Goal: Task Accomplishment & Management: Use online tool/utility

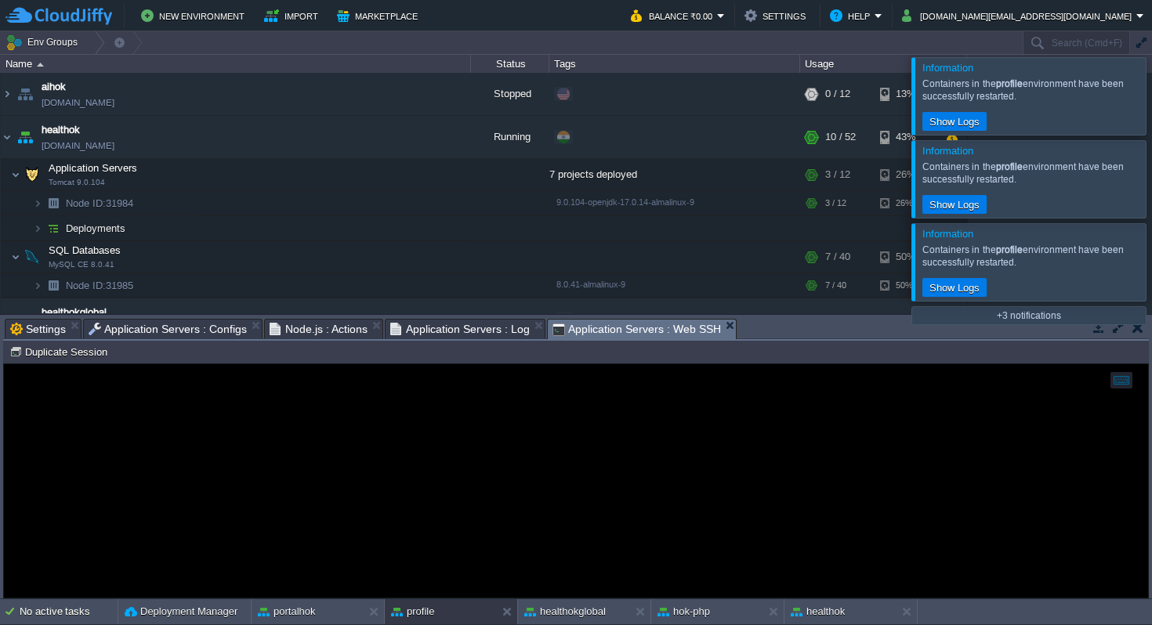
scroll to position [921, 0]
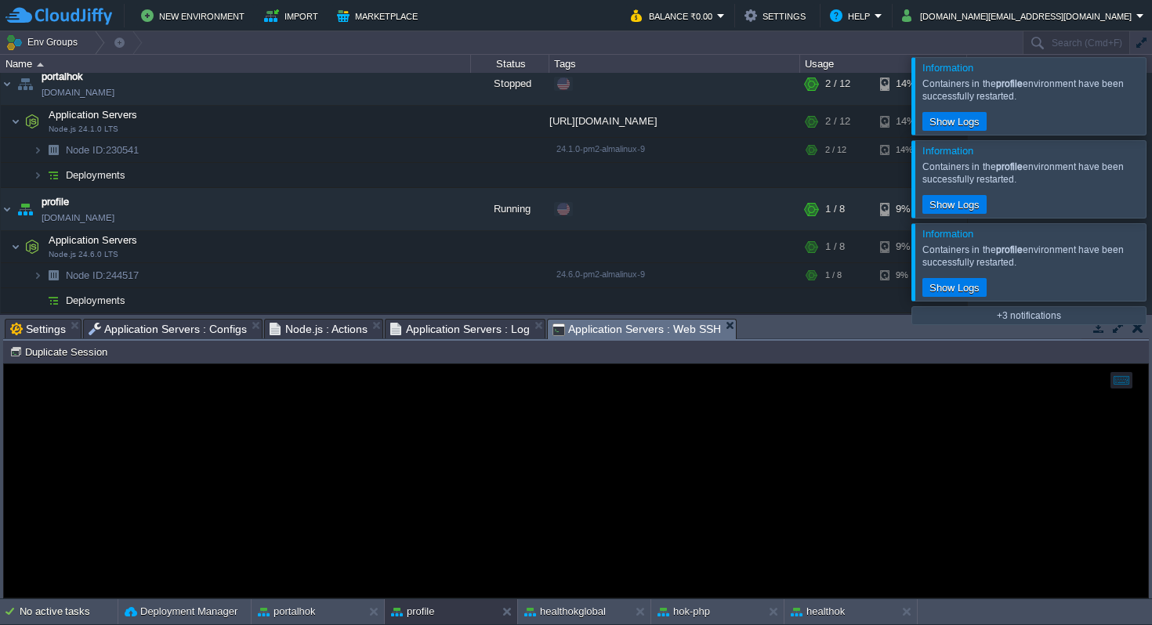
click at [629, 328] on span "Application Servers : Web SSH" at bounding box center [636, 330] width 168 height 20
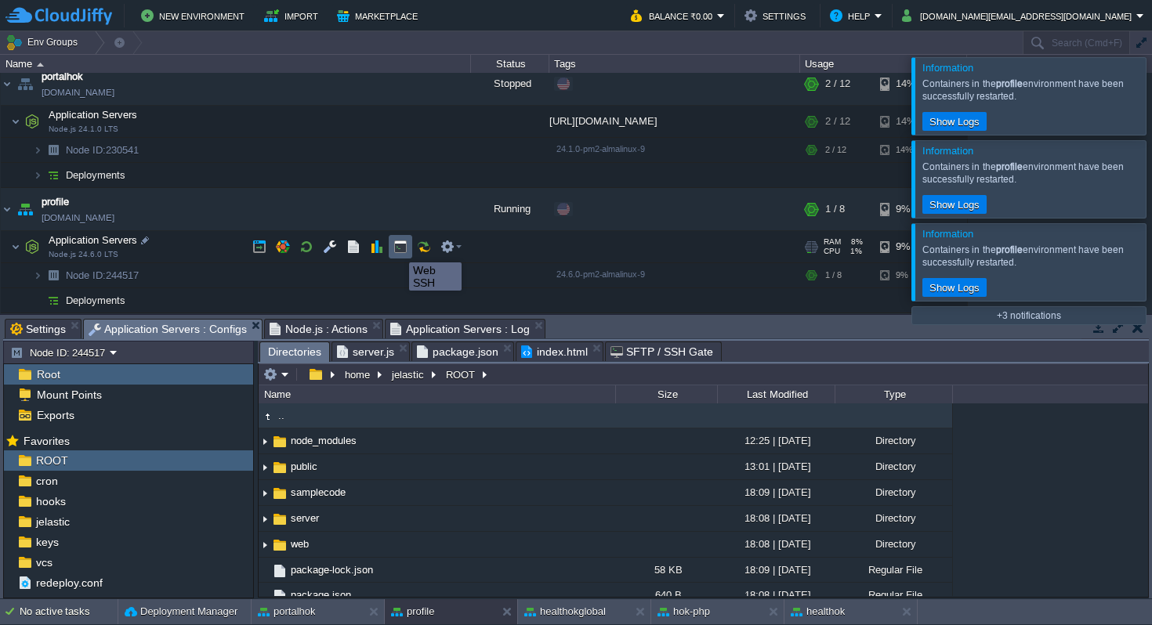
click at [397, 248] on button "button" at bounding box center [400, 247] width 14 height 14
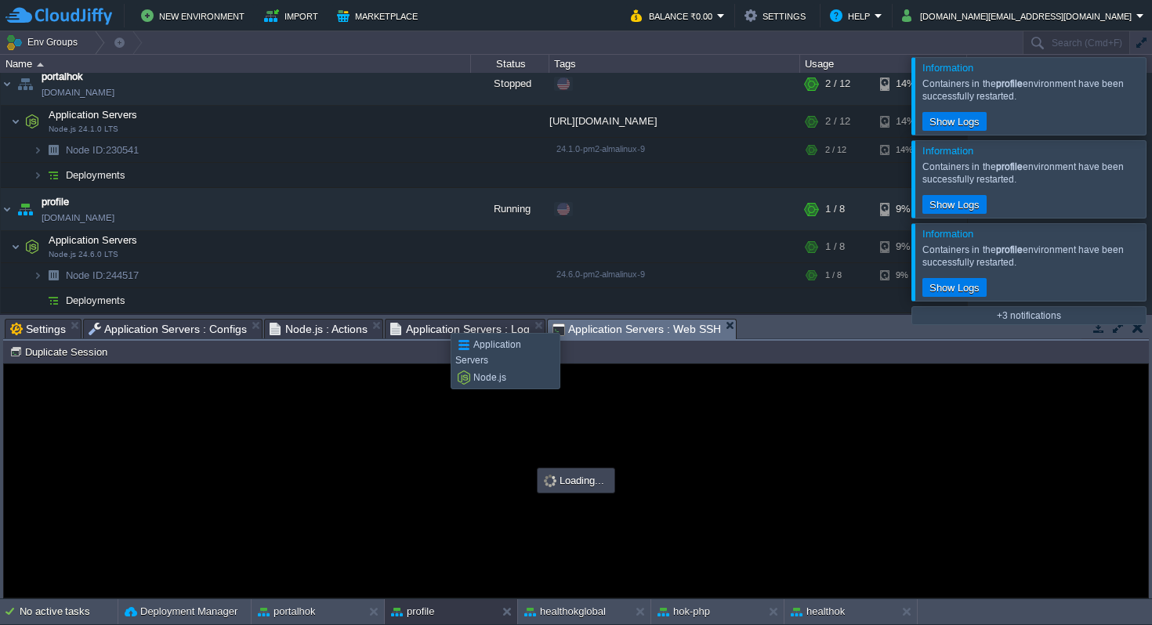
scroll to position [0, 0]
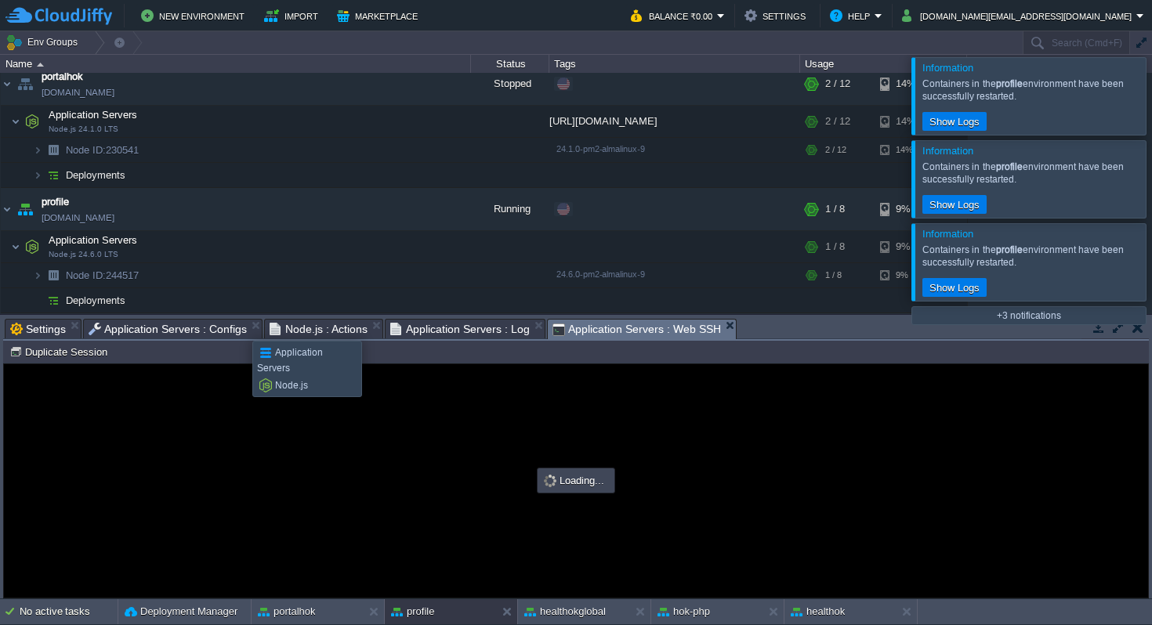
type input "#000000"
click at [215, 329] on span "Application Servers : Configs" at bounding box center [168, 329] width 158 height 19
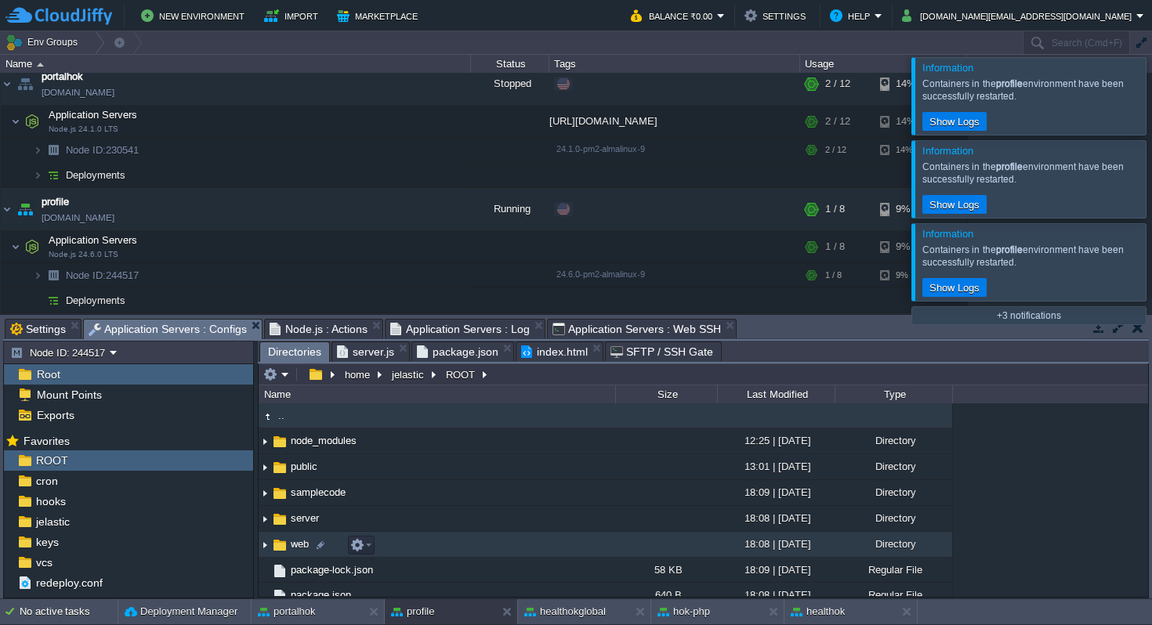
click at [295, 546] on span "web" at bounding box center [299, 543] width 23 height 13
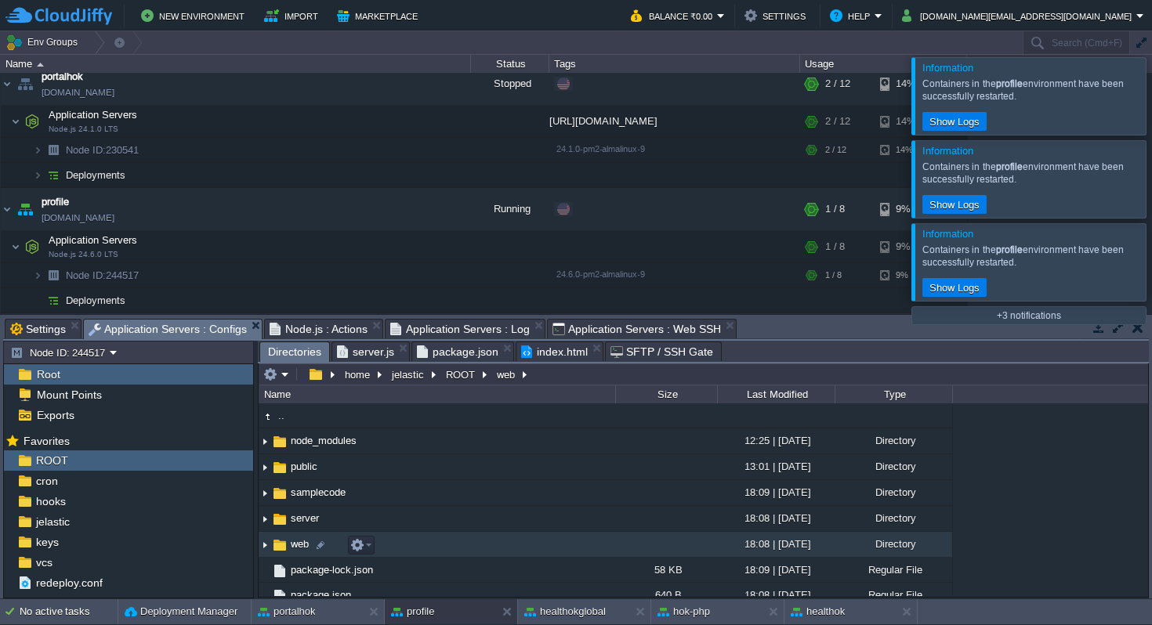
click at [295, 546] on span "web" at bounding box center [299, 543] width 23 height 13
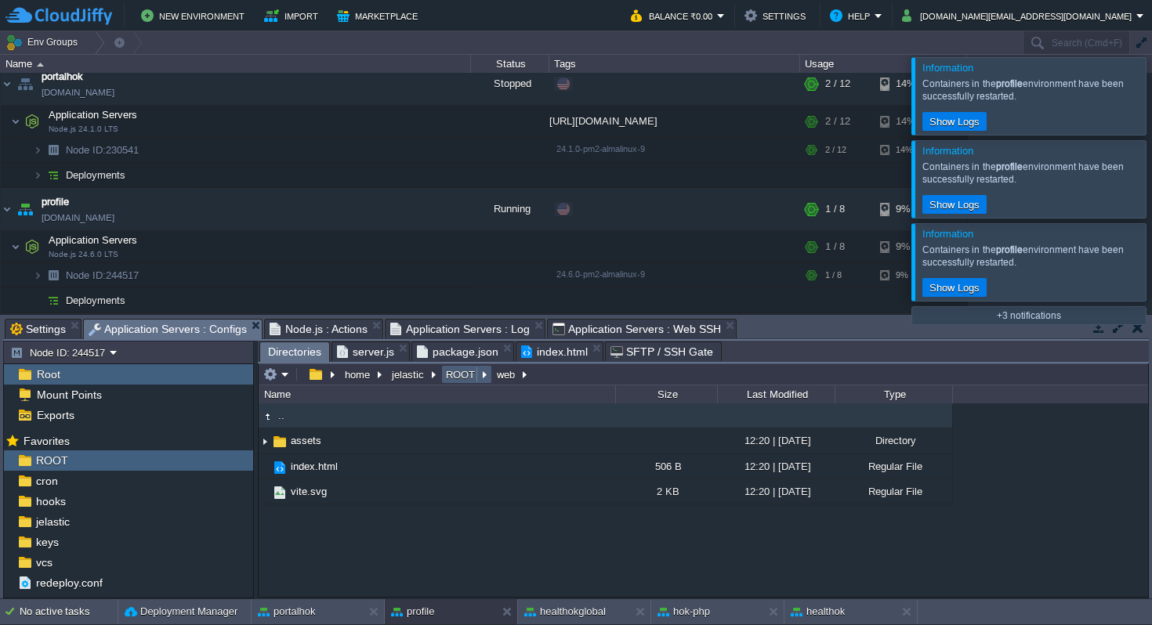
click at [458, 376] on button "ROOT" at bounding box center [460, 374] width 35 height 14
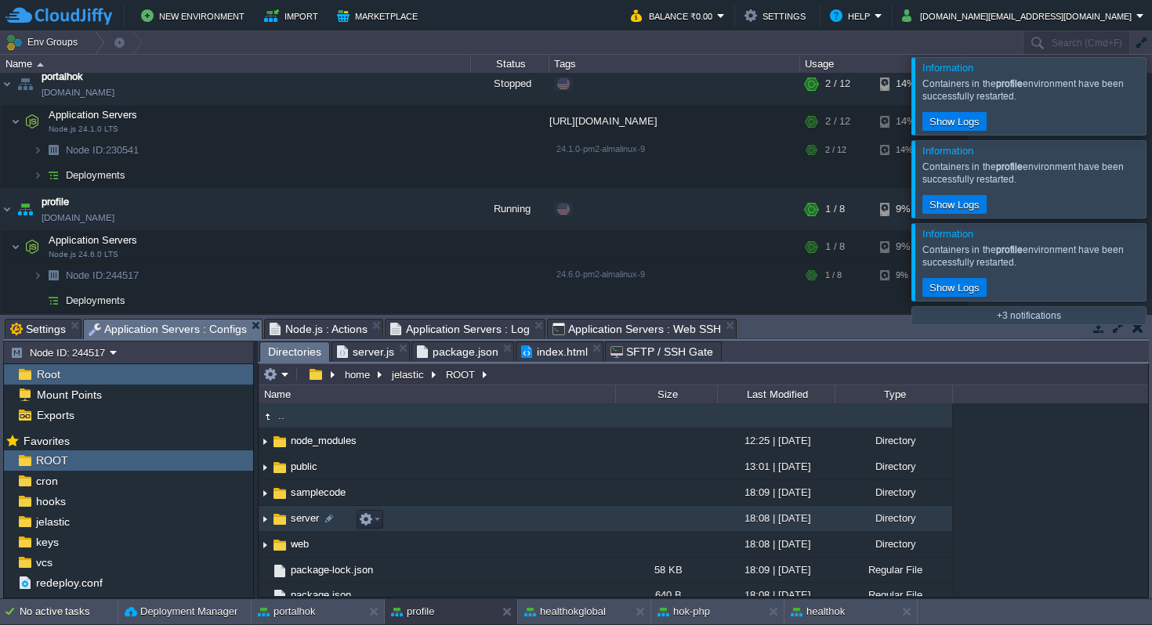
click at [299, 517] on span "server" at bounding box center [304, 518] width 33 height 13
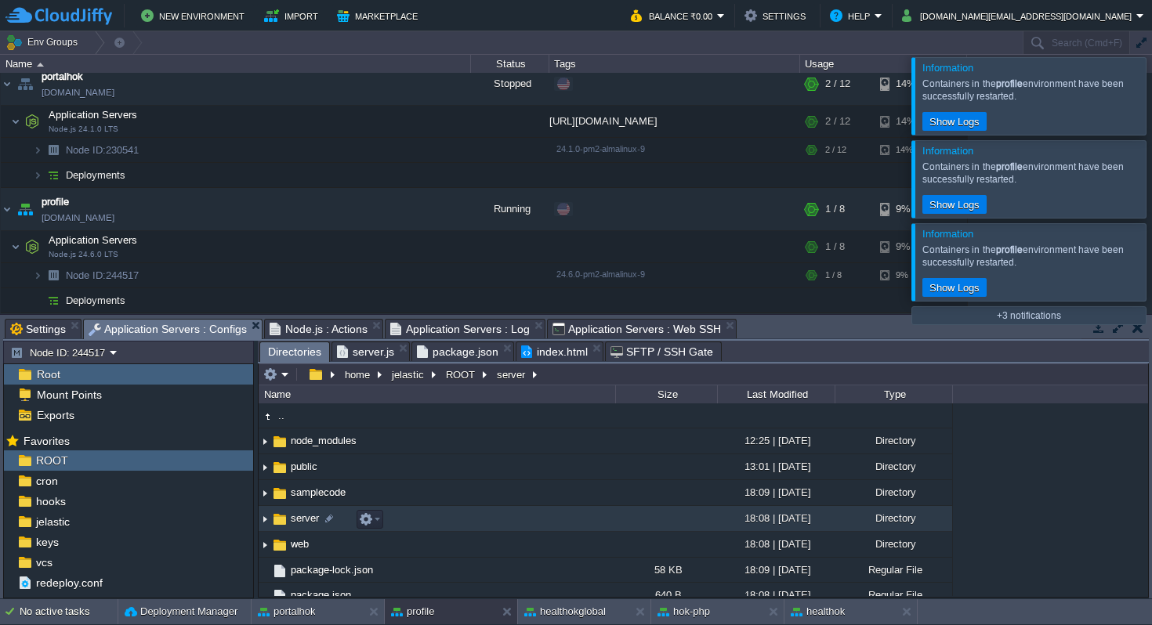
click at [299, 517] on span "server" at bounding box center [304, 518] width 33 height 13
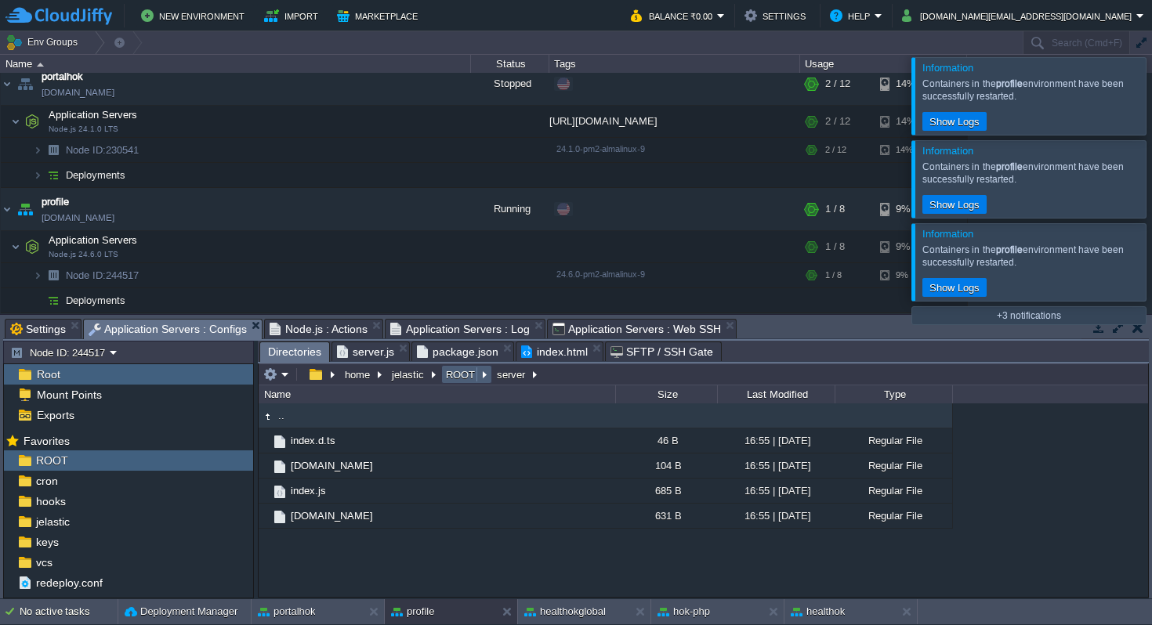
click at [469, 379] on button "ROOT" at bounding box center [460, 374] width 35 height 14
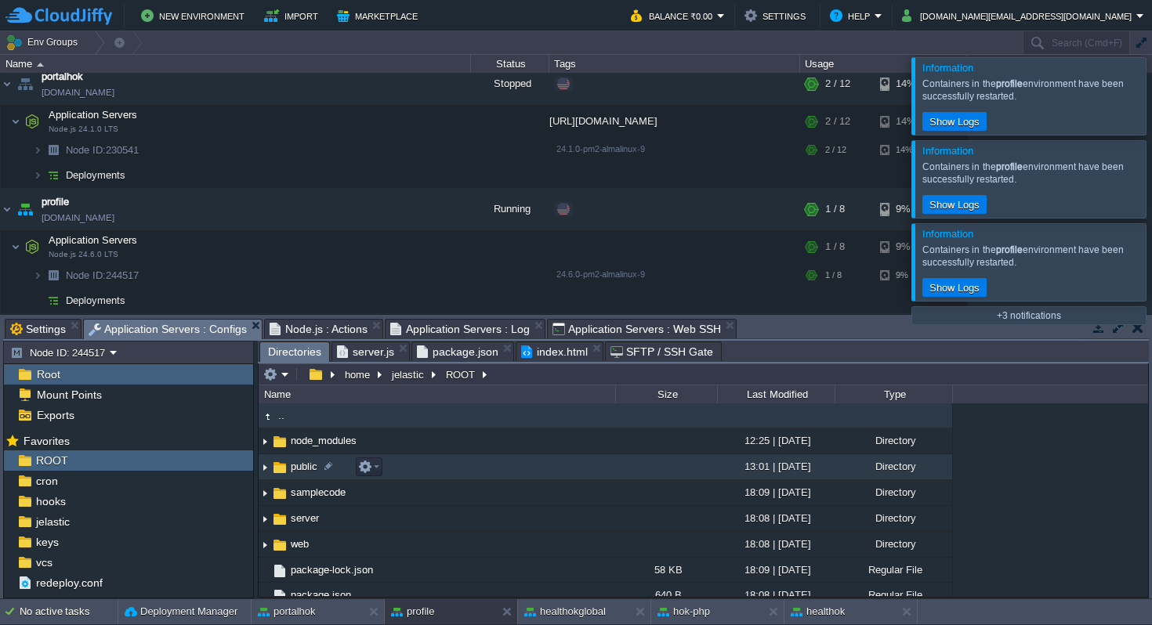
click at [291, 466] on span "public" at bounding box center [303, 466] width 31 height 13
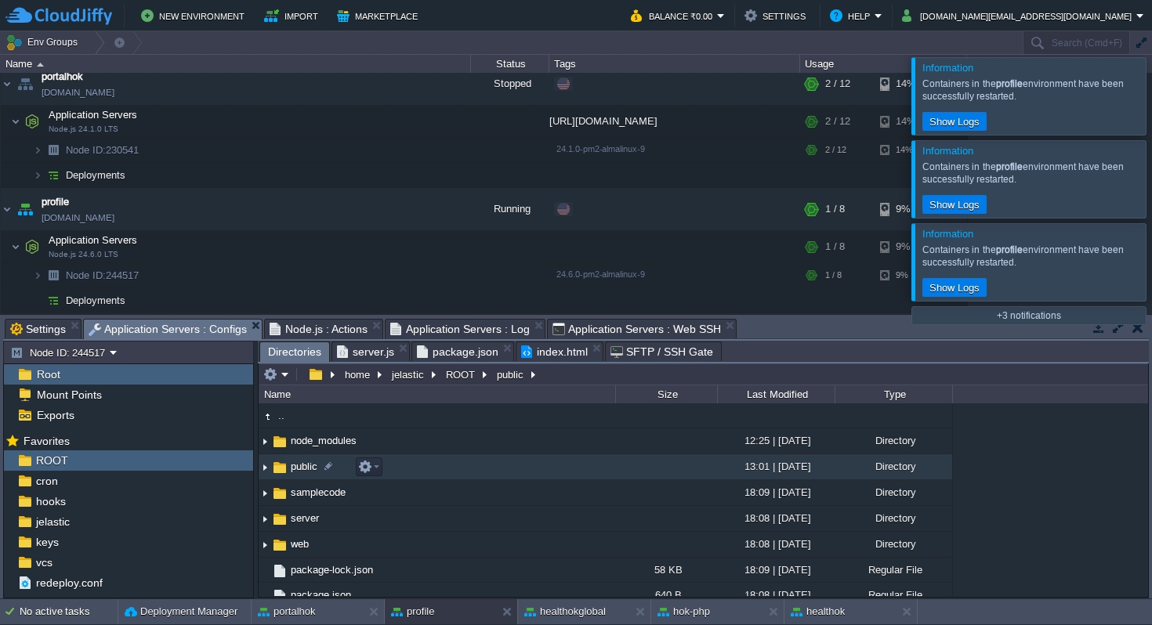
click at [291, 466] on span "public" at bounding box center [303, 466] width 31 height 13
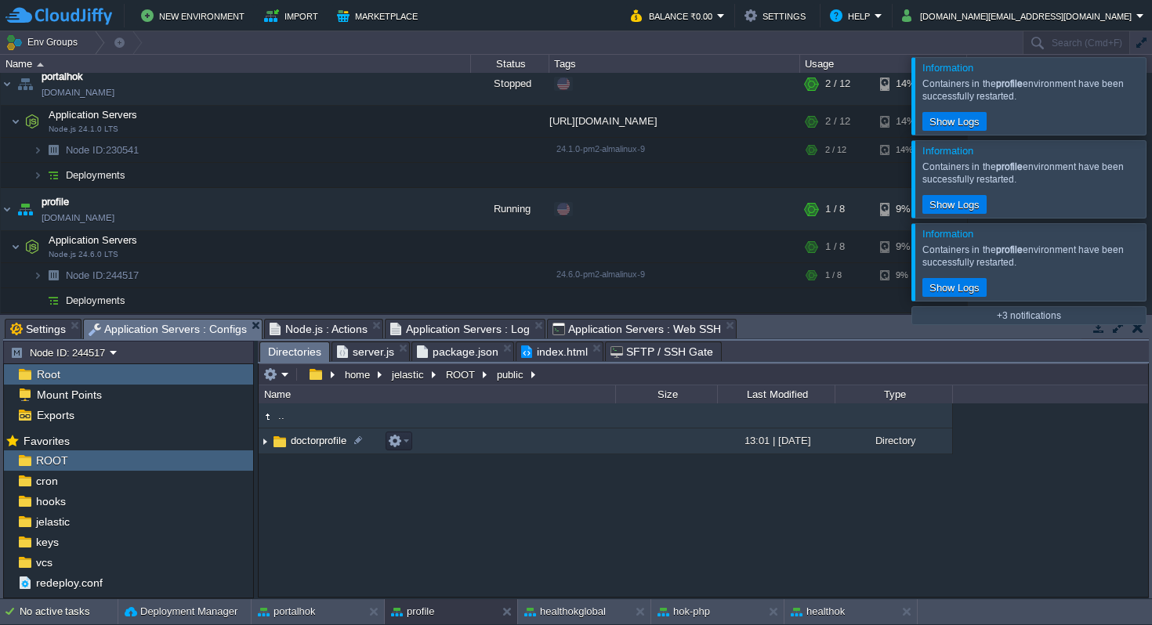
click at [299, 444] on span "doctorprofile" at bounding box center [318, 440] width 60 height 13
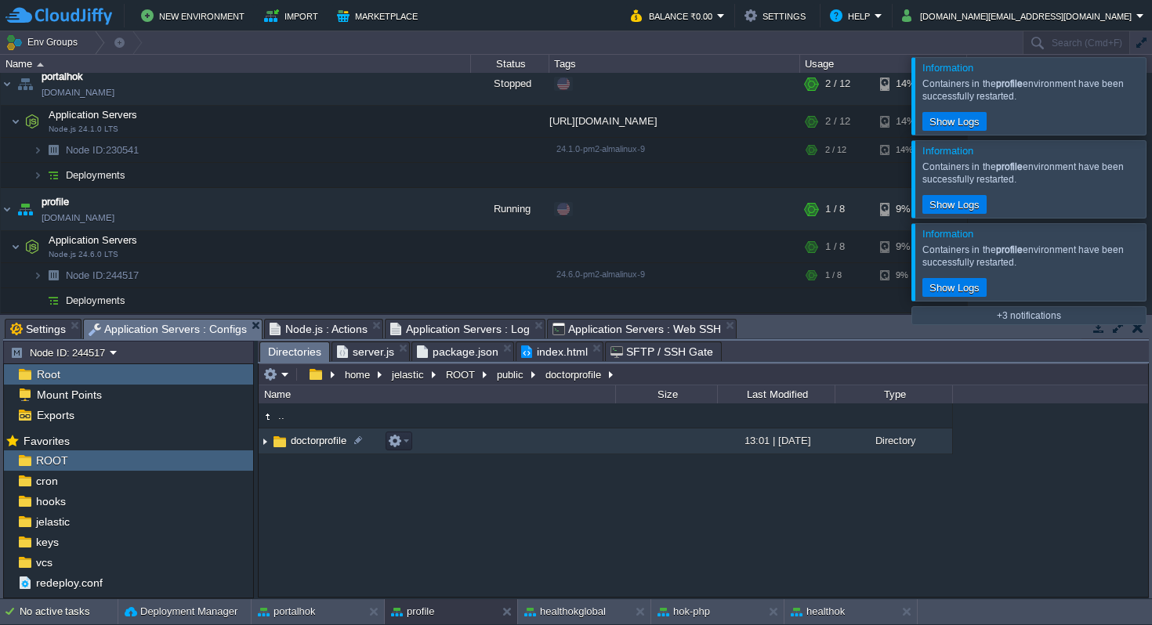
click at [299, 444] on span "doctorprofile" at bounding box center [318, 440] width 60 height 13
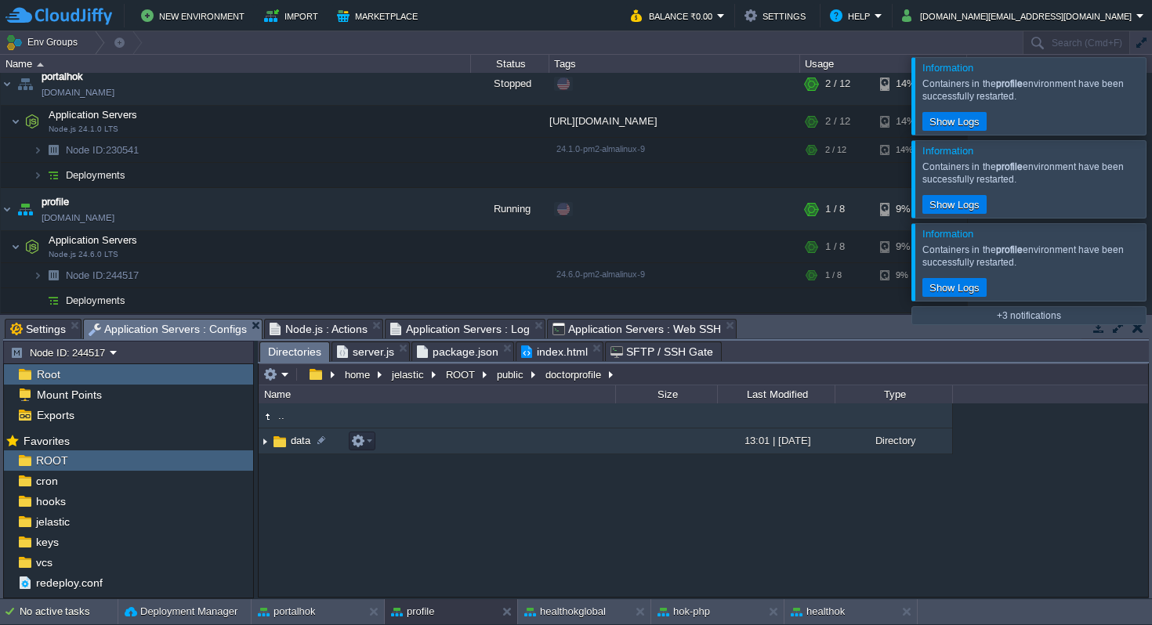
click at [299, 444] on span "data" at bounding box center [300, 440] width 24 height 13
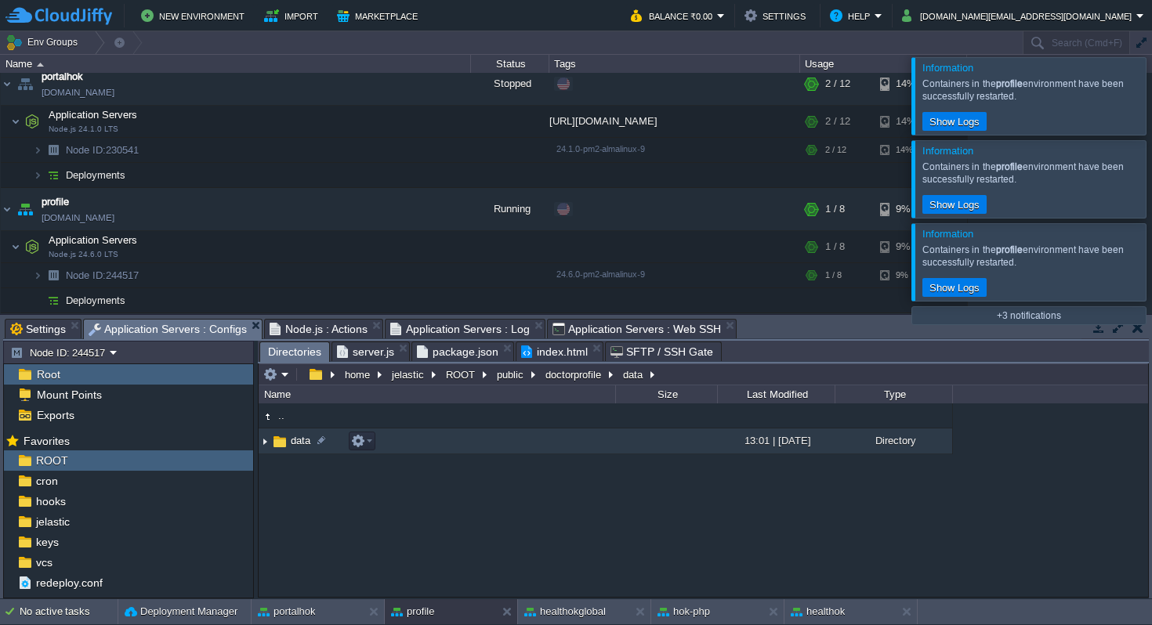
click at [299, 444] on span "data" at bounding box center [300, 440] width 24 height 13
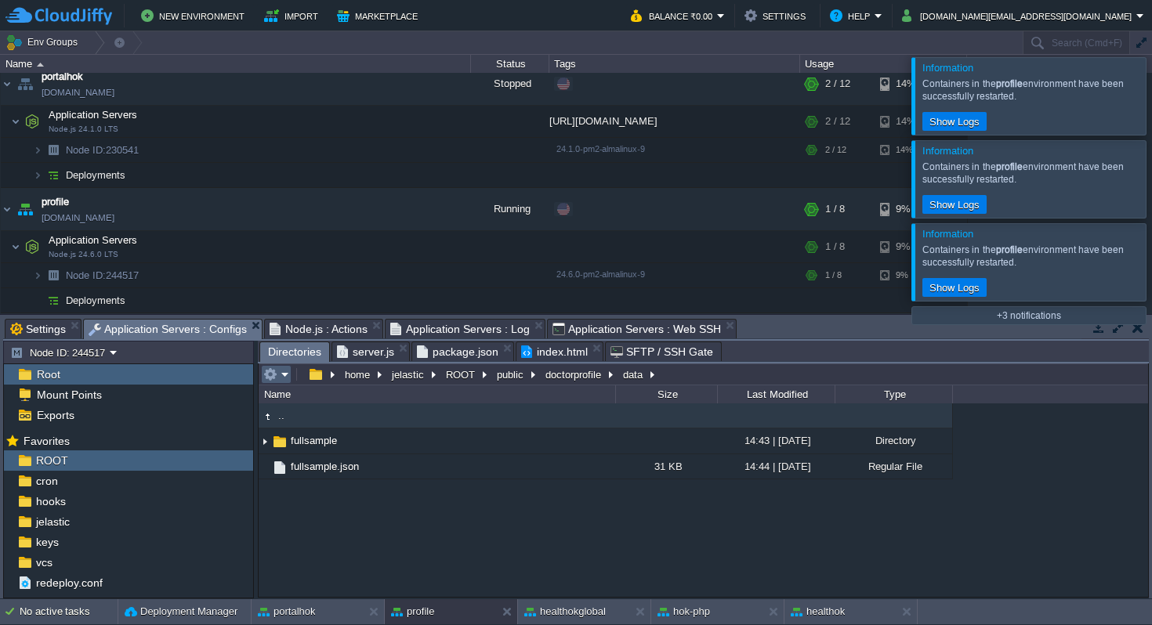
click at [285, 371] on em at bounding box center [276, 374] width 26 height 14
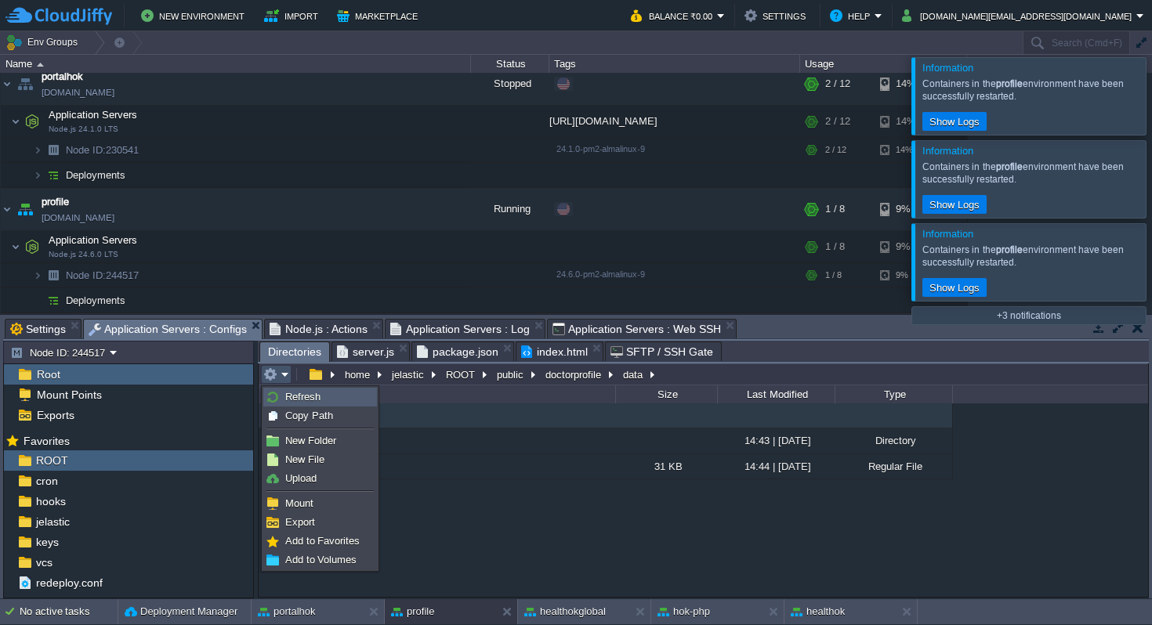
click at [295, 396] on span "Refresh" at bounding box center [302, 397] width 35 height 12
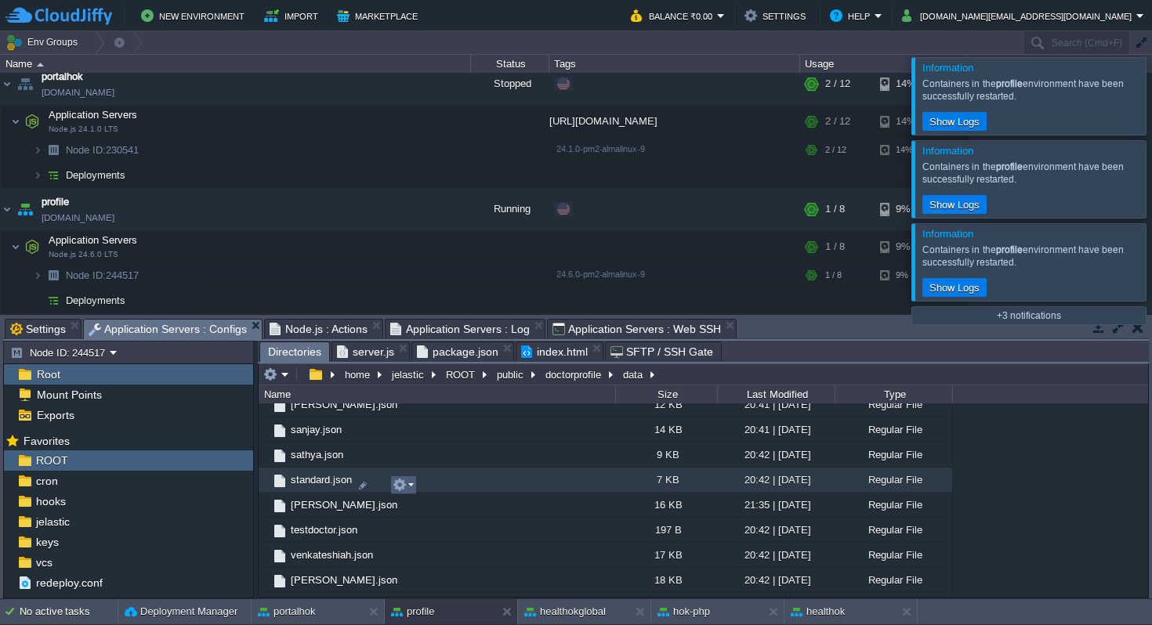
scroll to position [911, 0]
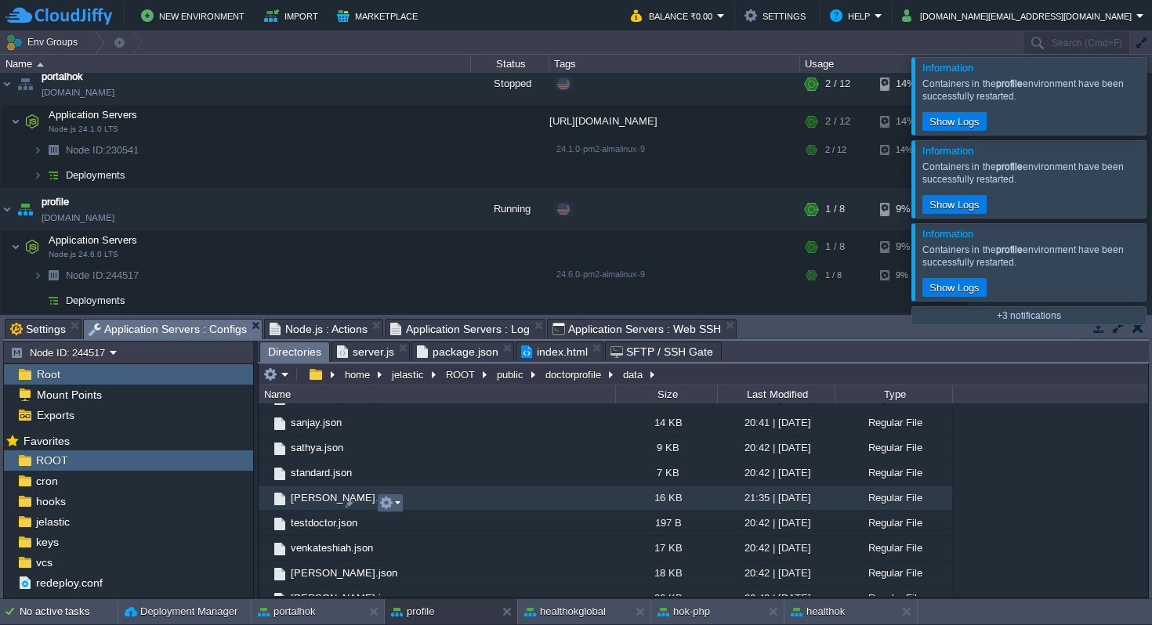
click at [397, 503] on em at bounding box center [389, 503] width 21 height 14
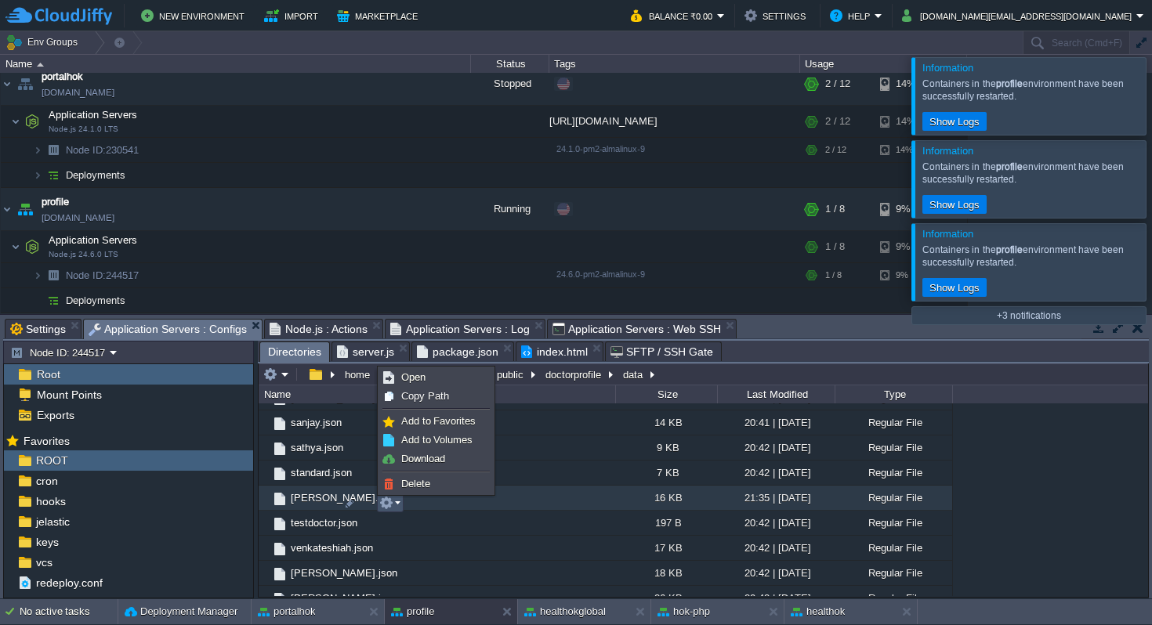
click at [311, 504] on span "[PERSON_NAME].json" at bounding box center [343, 497] width 111 height 13
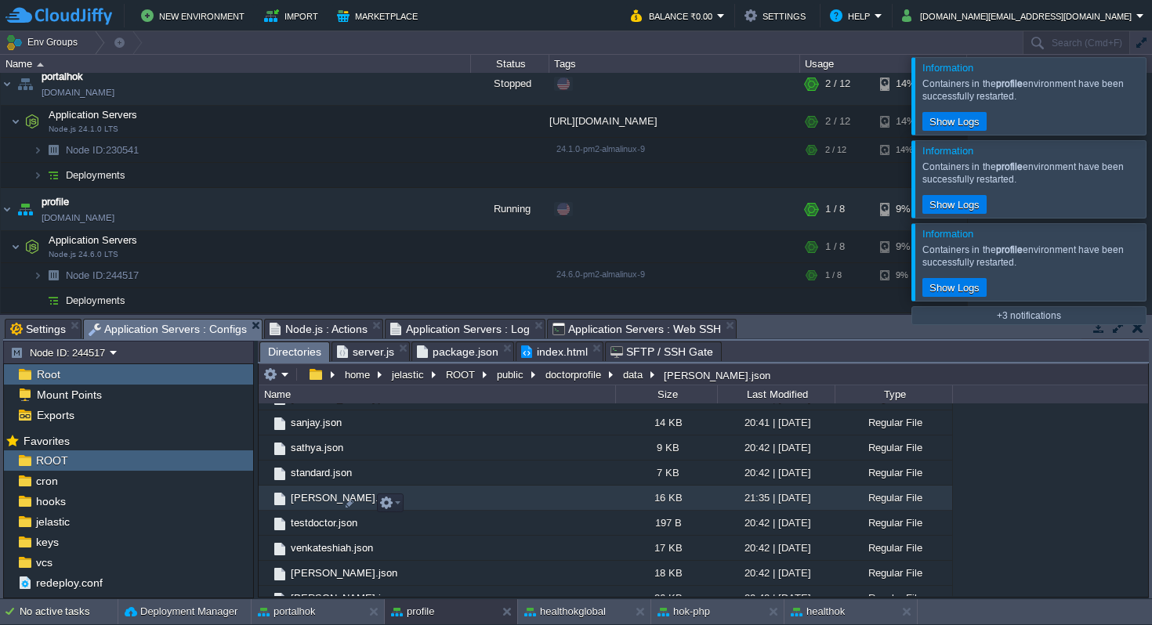
click at [311, 504] on span "[PERSON_NAME].json" at bounding box center [343, 497] width 111 height 13
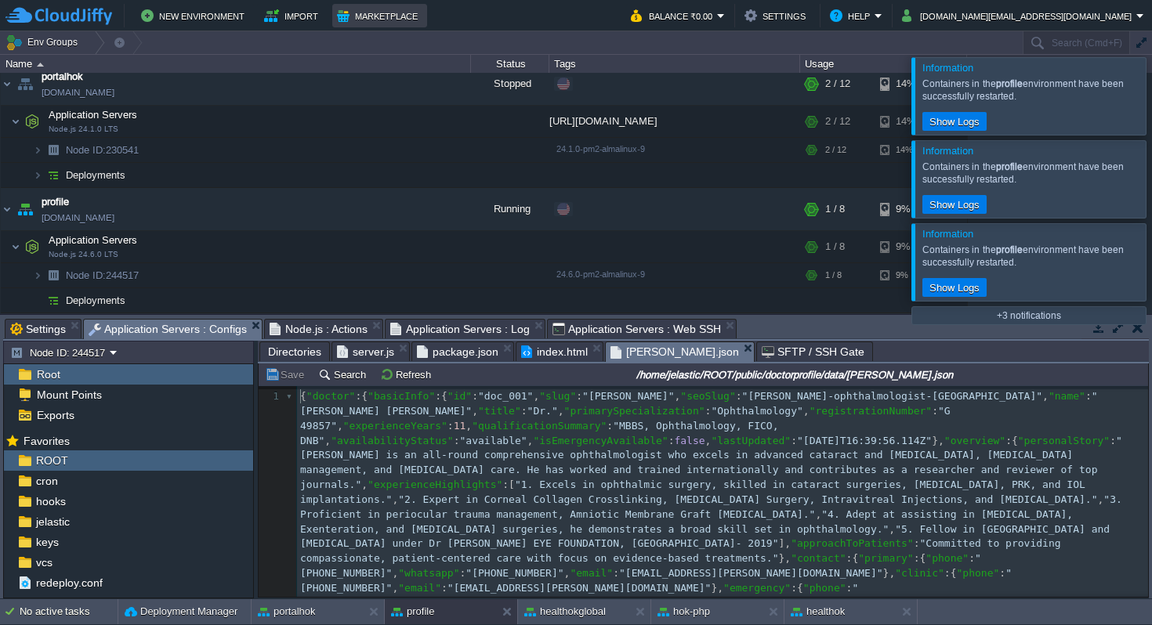
scroll to position [5, 0]
click at [407, 379] on button "Refresh" at bounding box center [408, 374] width 56 height 14
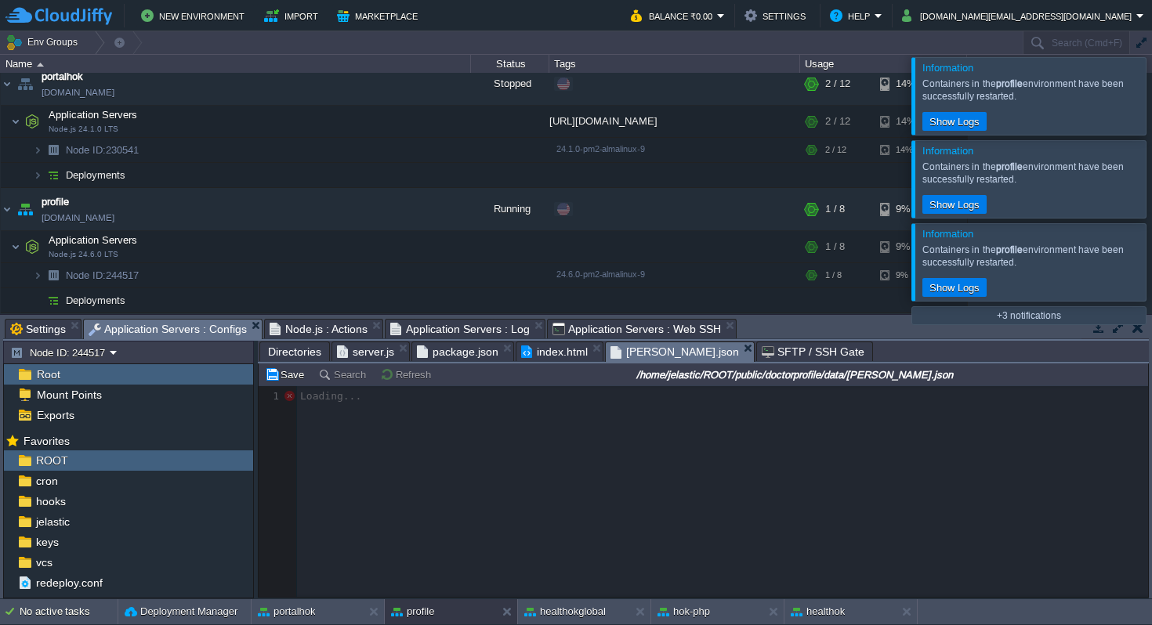
click at [302, 354] on span "Directories" at bounding box center [294, 351] width 53 height 19
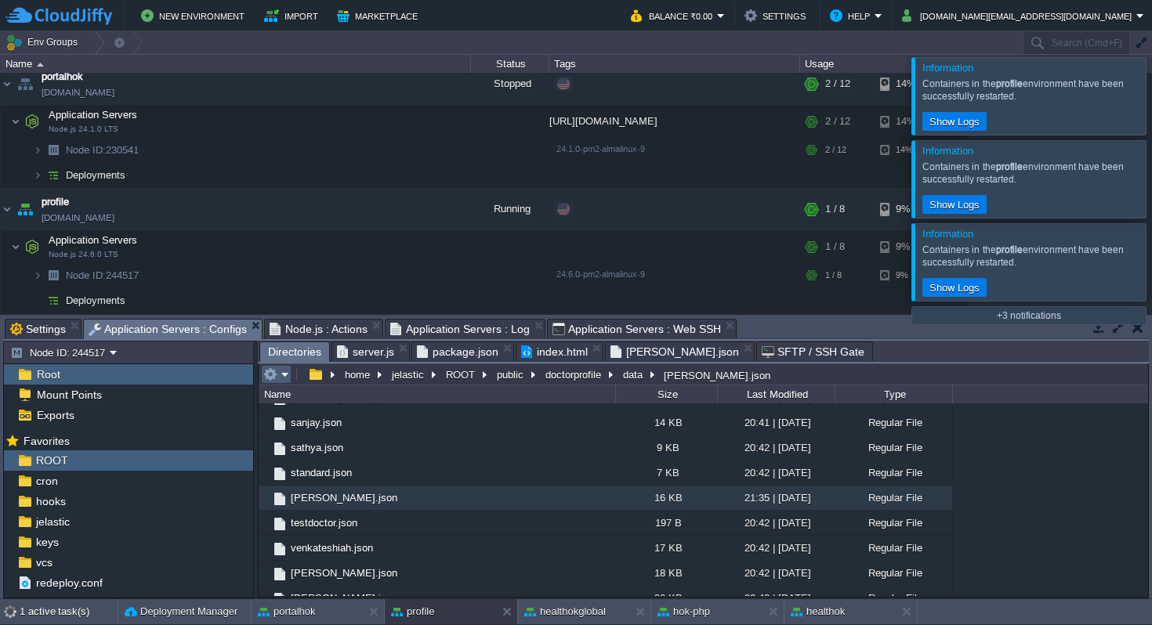
click at [289, 377] on td at bounding box center [276, 374] width 31 height 19
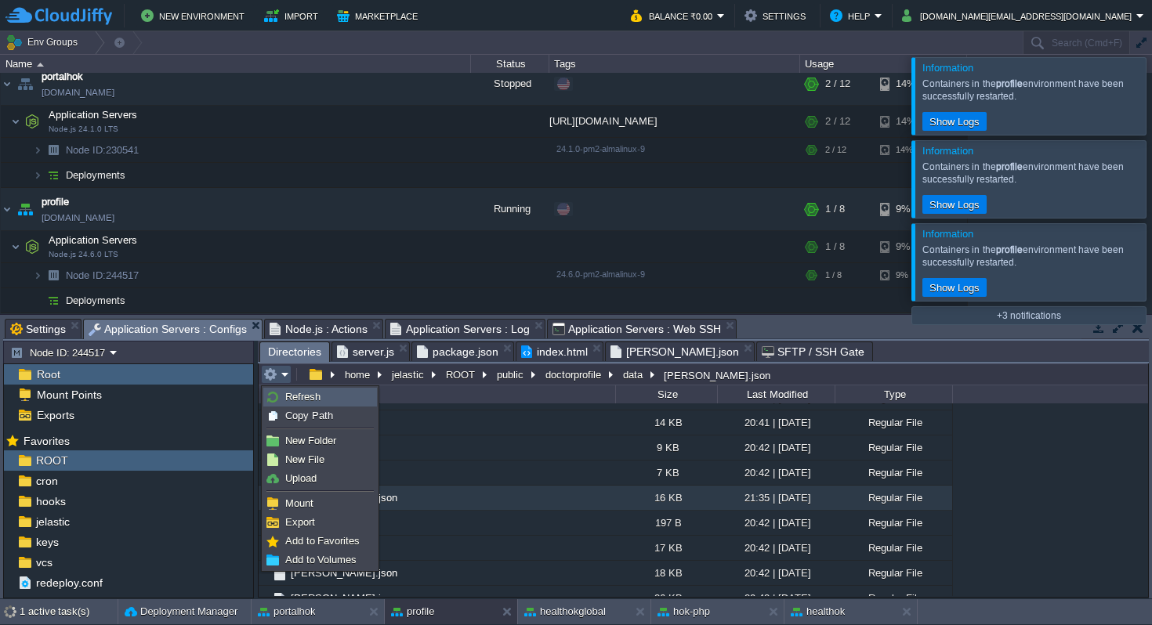
click at [311, 400] on span "Refresh" at bounding box center [302, 397] width 35 height 12
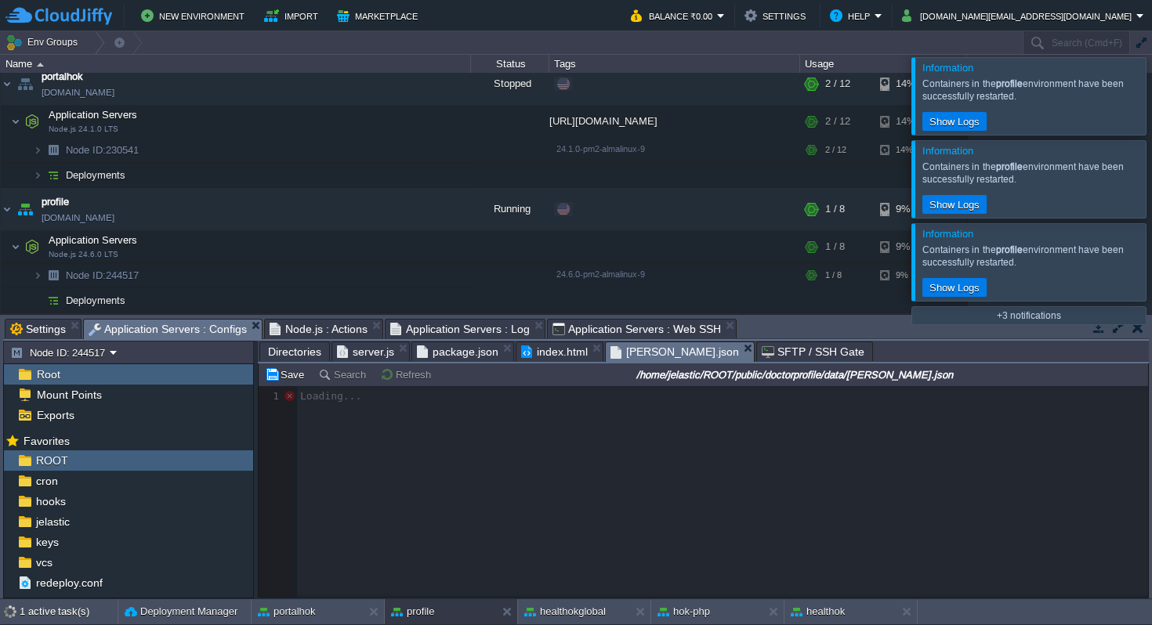
click at [643, 352] on span "[PERSON_NAME].json" at bounding box center [674, 352] width 128 height 20
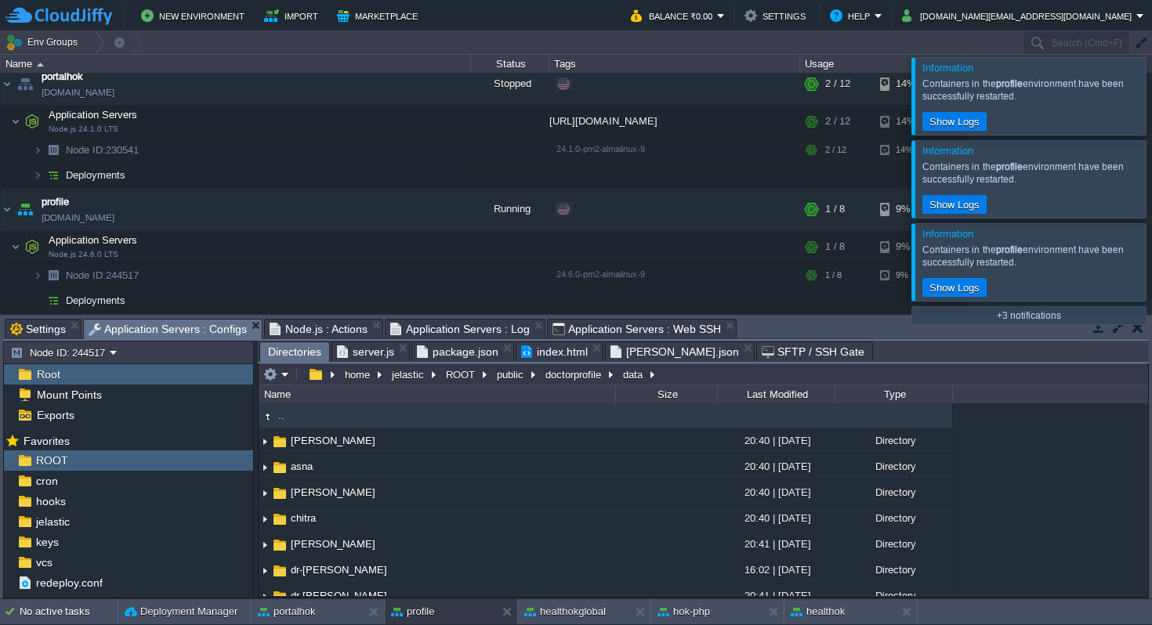
click at [309, 356] on span "Directories" at bounding box center [294, 352] width 53 height 20
